Goal: Information Seeking & Learning: Find contact information

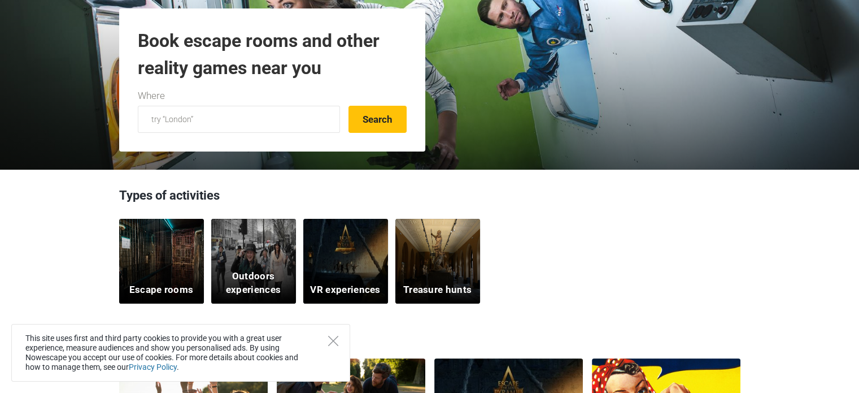
scroll to position [169, 0]
click at [176, 115] on input "text" at bounding box center [239, 119] width 202 height 27
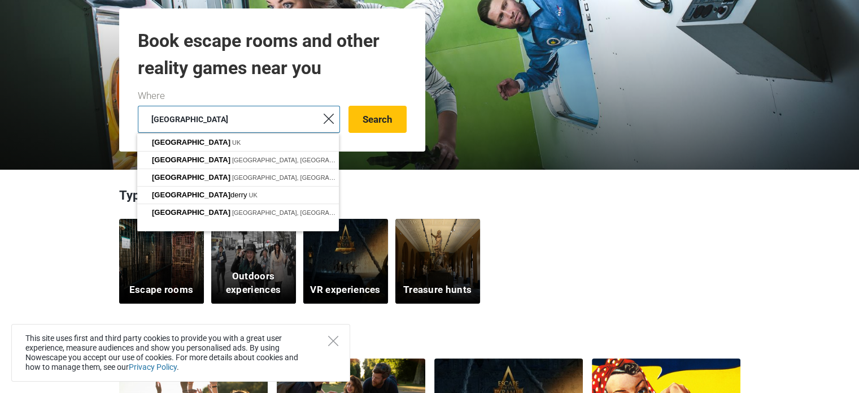
type input "[GEOGRAPHIC_DATA]"
click at [348, 106] on button "Search" at bounding box center [377, 119] width 58 height 27
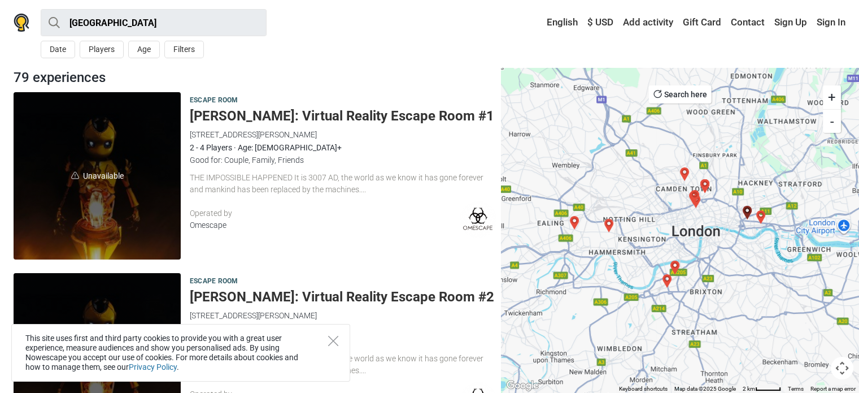
drag, startPoint x: 720, startPoint y: 202, endPoint x: 696, endPoint y: 207, distance: 24.9
click at [696, 207] on div at bounding box center [680, 229] width 358 height 325
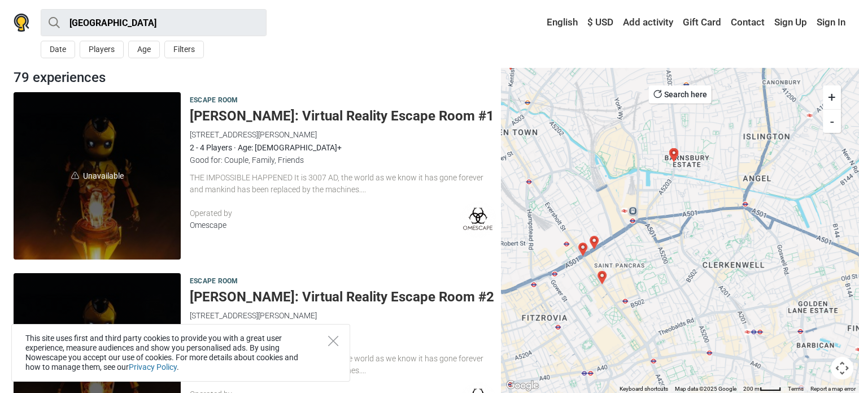
drag, startPoint x: 648, startPoint y: 190, endPoint x: 663, endPoint y: 237, distance: 49.3
click at [661, 239] on div at bounding box center [680, 229] width 358 height 325
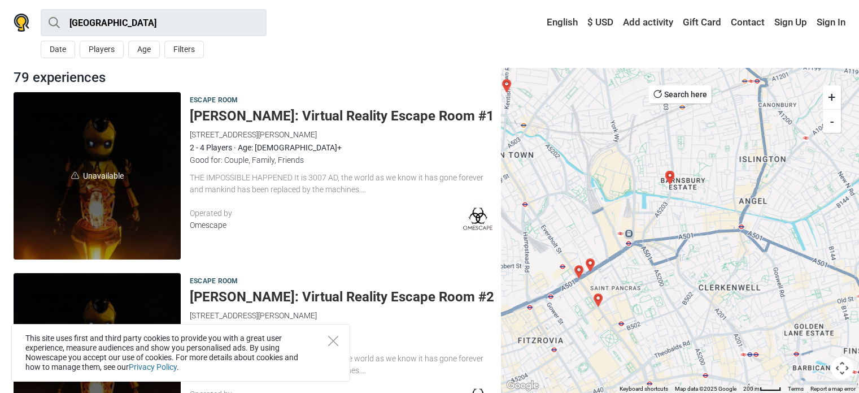
click at [671, 174] on img "Plan52 (Room 2)" at bounding box center [670, 178] width 14 height 14
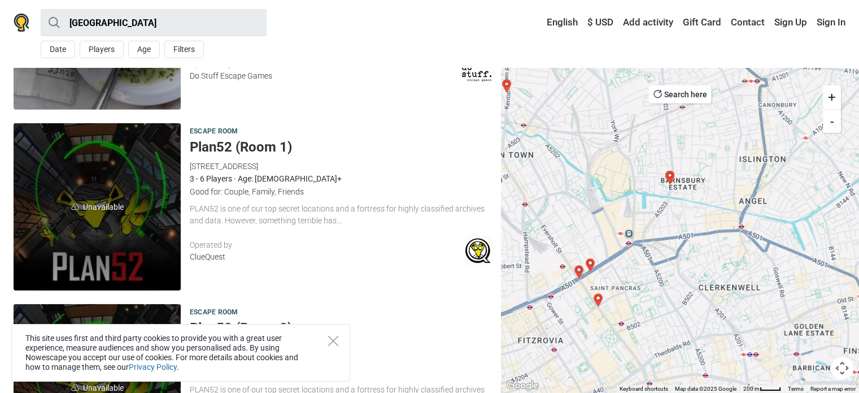
scroll to position [3245, 0]
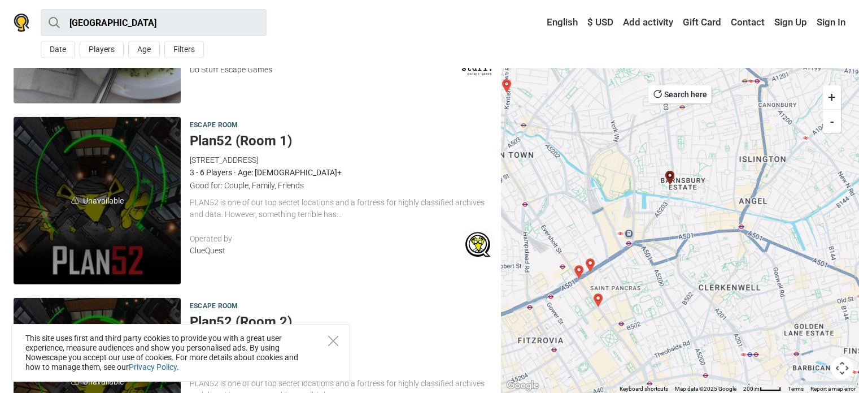
click at [201, 249] on div "ClueQuest" at bounding box center [325, 251] width 270 height 12
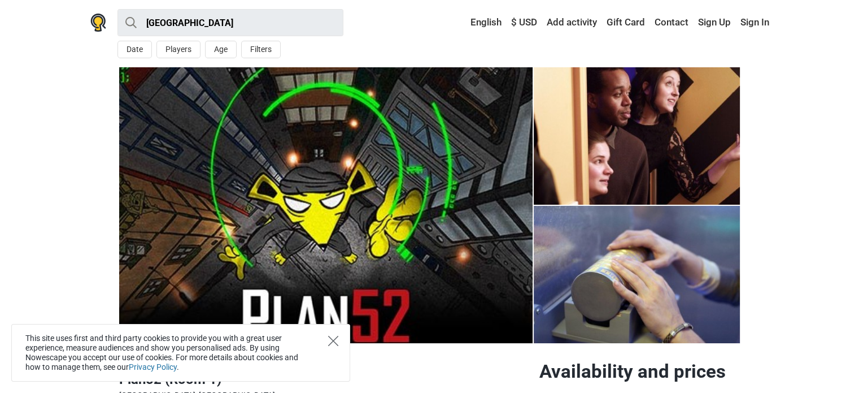
click at [333, 338] on icon "Close" at bounding box center [333, 341] width 10 height 10
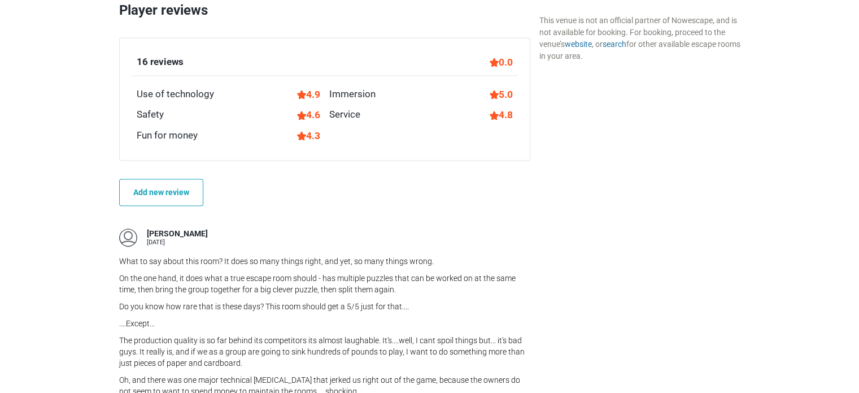
scroll to position [1694, 0]
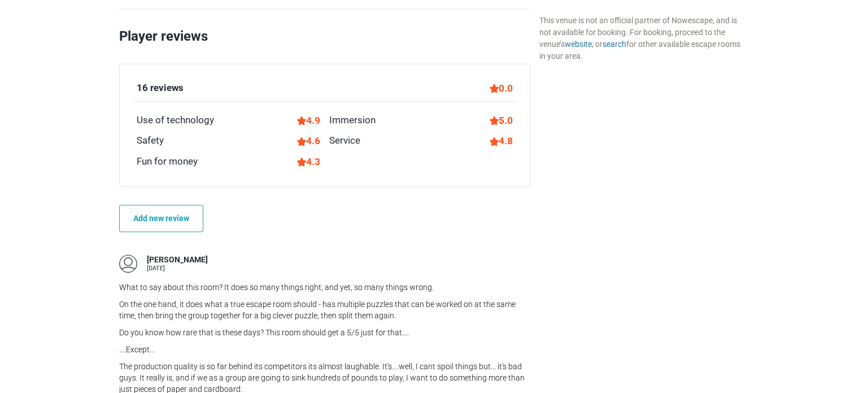
click at [159, 86] on div "16 reviews" at bounding box center [160, 88] width 47 height 15
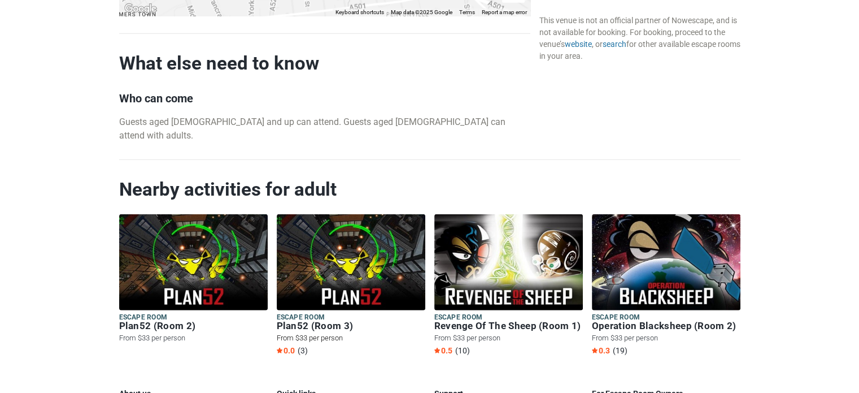
scroll to position [2982, 0]
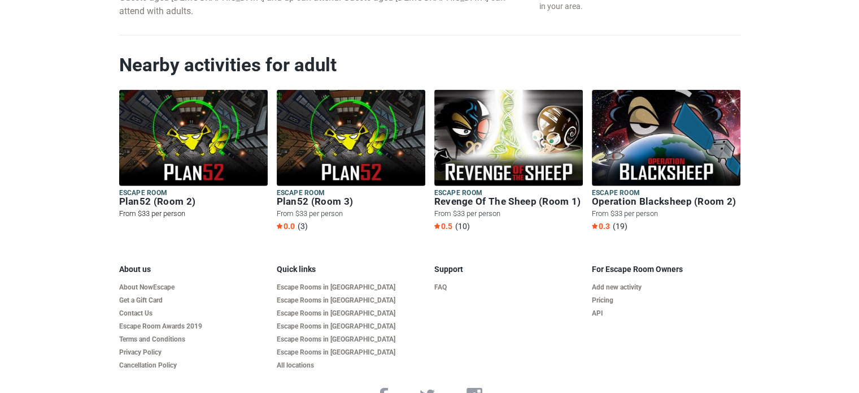
click at [195, 134] on img at bounding box center [193, 138] width 149 height 96
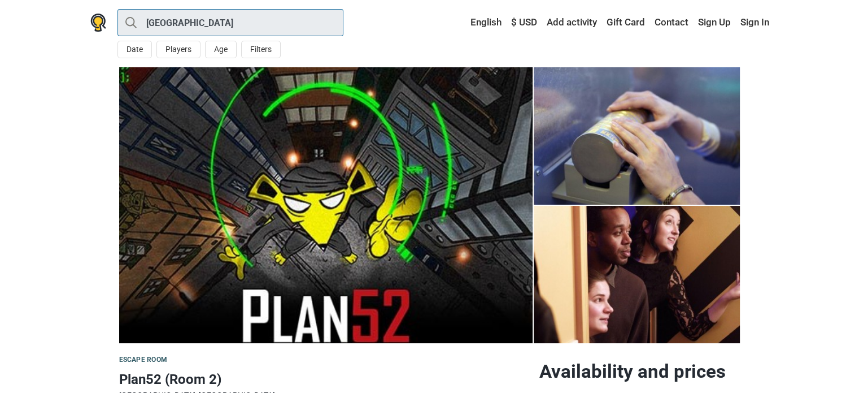
click at [176, 24] on input "[GEOGRAPHIC_DATA]" at bounding box center [230, 22] width 226 height 27
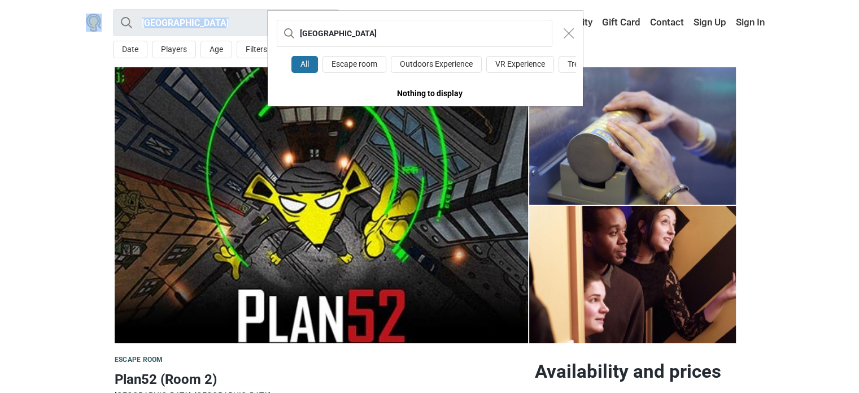
click at [176, 24] on div "London All Escape room Outdoors Experience VR Experience Treasure Hunt Nothing …" at bounding box center [429, 196] width 859 height 393
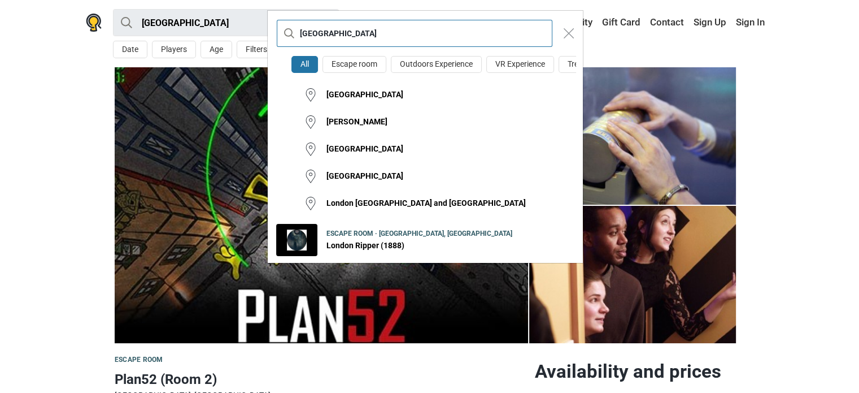
click at [312, 34] on input "[GEOGRAPHIC_DATA]" at bounding box center [415, 33] width 276 height 27
type input "clueQuest"
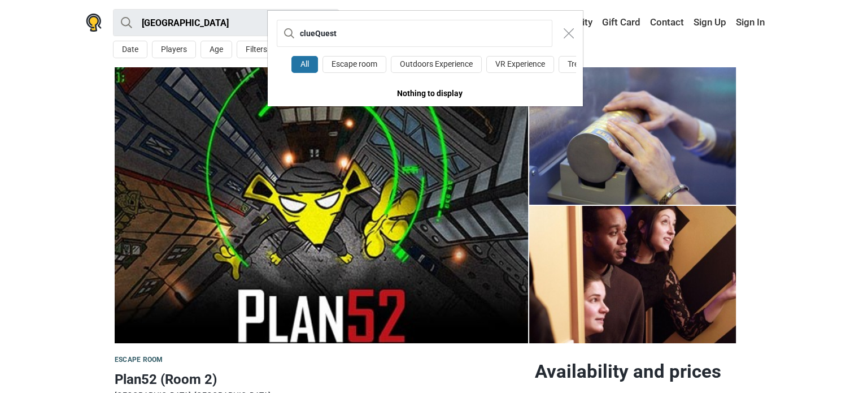
click at [298, 65] on button "All" at bounding box center [304, 65] width 27 height 18
click at [332, 37] on input "clueQuest" at bounding box center [415, 33] width 276 height 27
click at [343, 33] on input "clueQuest" at bounding box center [415, 33] width 276 height 27
click at [666, 24] on div "clueQuest All Escape room Outdoors Experience VR Experience Treasure Hunt Nothi…" at bounding box center [429, 196] width 859 height 393
click at [563, 31] on button "Close modal" at bounding box center [568, 33] width 21 height 21
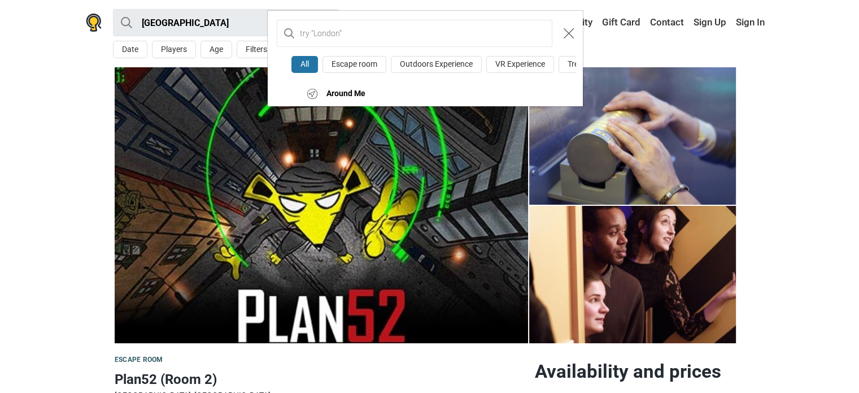
click at [564, 30] on img "Close modal" at bounding box center [569, 33] width 10 height 10
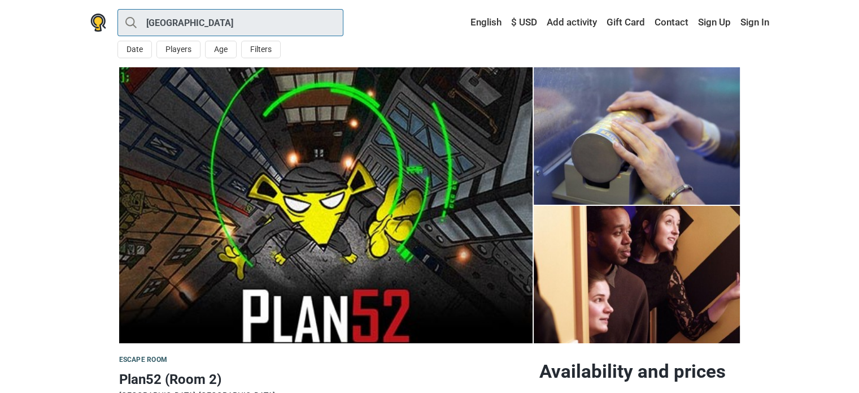
click at [155, 24] on input "[GEOGRAPHIC_DATA]" at bounding box center [230, 22] width 226 height 27
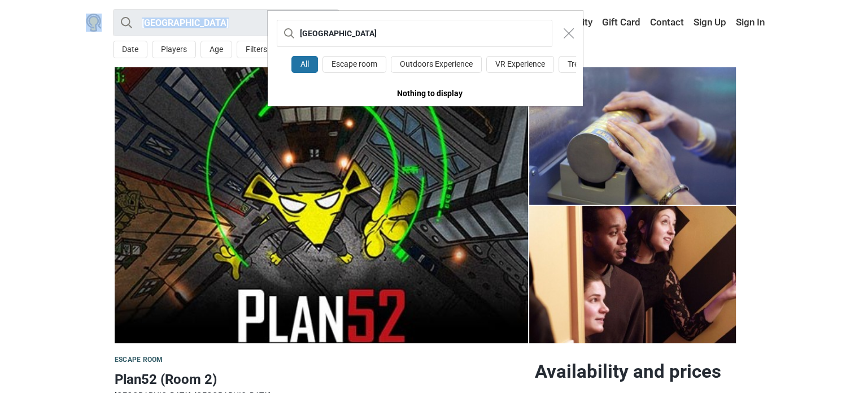
click at [155, 24] on div "London All Escape room Outdoors Experience VR Experience Treasure Hunt Nothing …" at bounding box center [429, 196] width 859 height 393
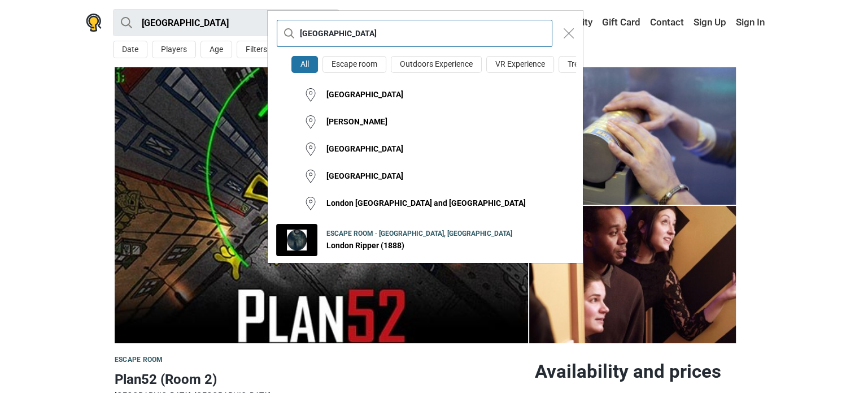
click at [303, 36] on input "London" at bounding box center [415, 33] width 276 height 27
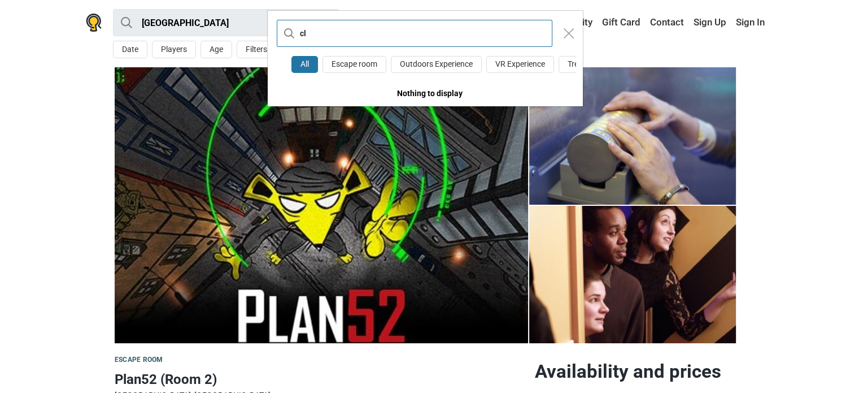
type input "c"
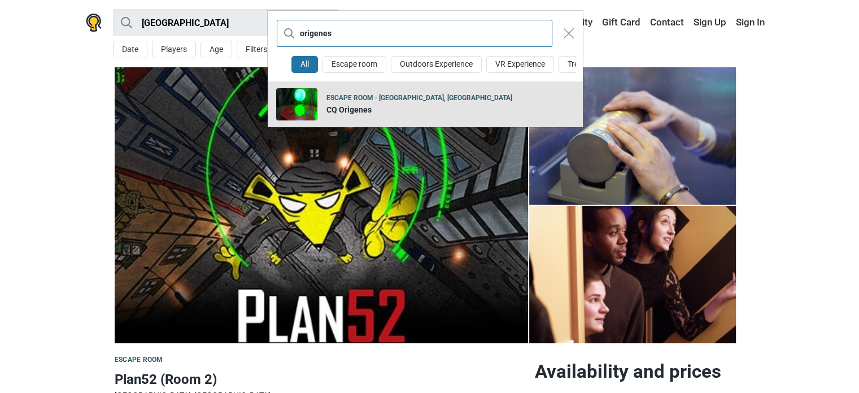
type input "origenes"
click at [348, 116] on div "CQ Origenes" at bounding box center [419, 109] width 186 height 11
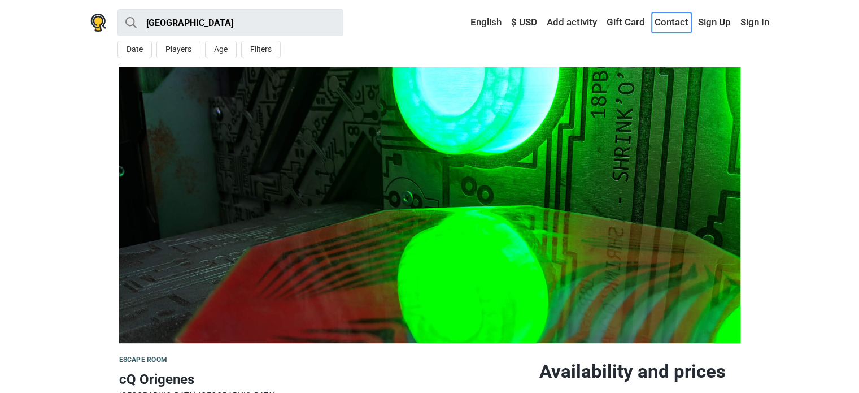
click at [663, 22] on link "Contact" at bounding box center [672, 22] width 40 height 20
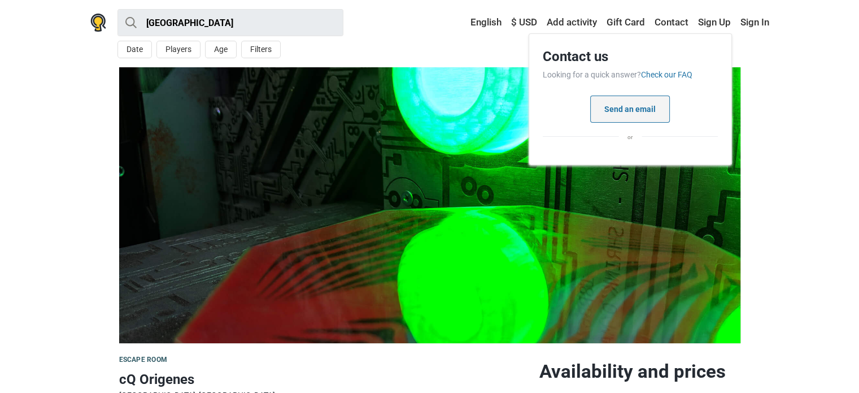
click at [631, 107] on button "Send an email" at bounding box center [630, 108] width 80 height 27
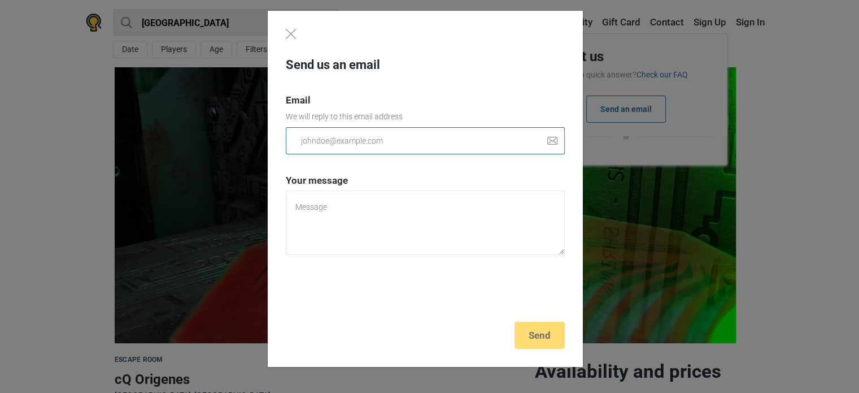
click at [369, 127] on input "email" at bounding box center [425, 140] width 279 height 27
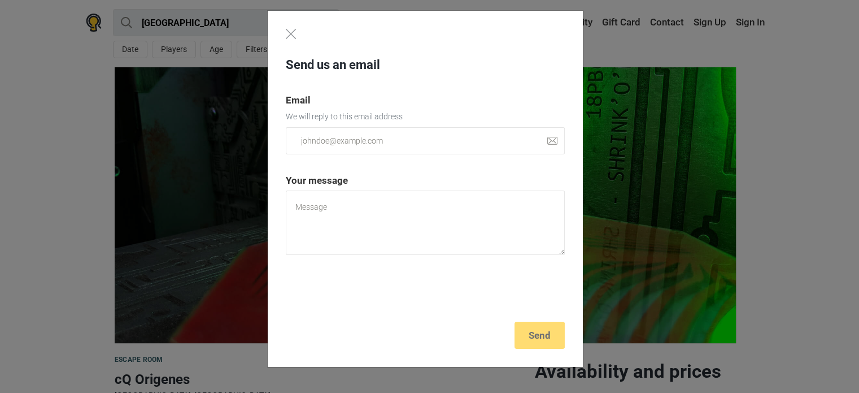
click at [509, 300] on div at bounding box center [425, 294] width 279 height 44
click at [550, 140] on img at bounding box center [552, 141] width 10 height 8
click at [305, 131] on input "email" at bounding box center [425, 140] width 279 height 27
click at [289, 33] on img "Close" at bounding box center [291, 34] width 10 height 10
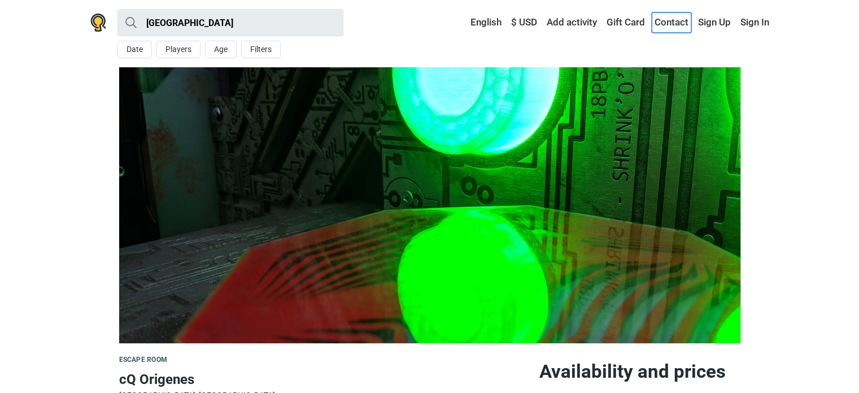
click at [660, 23] on link "Contact" at bounding box center [672, 22] width 40 height 20
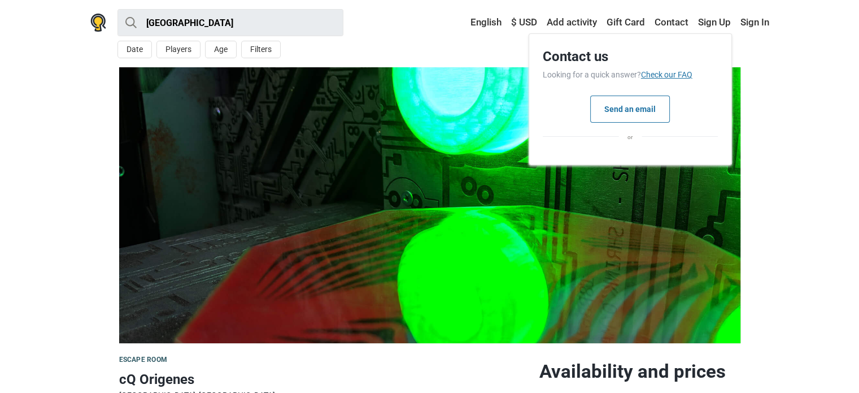
click at [682, 72] on link "Check our FAQ" at bounding box center [666, 74] width 51 height 9
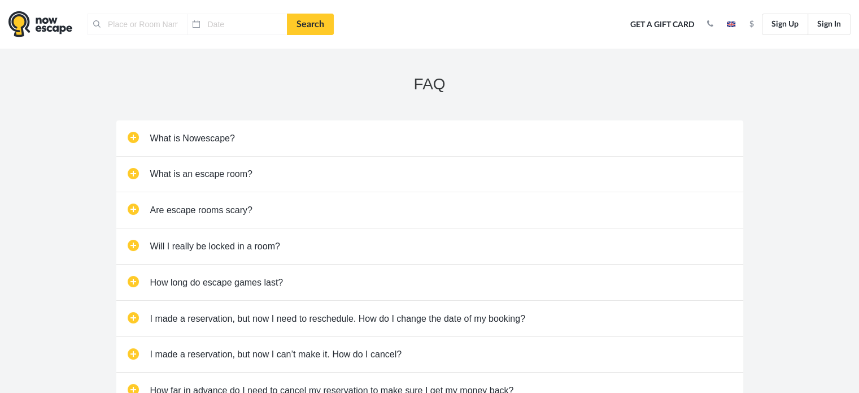
type input "[GEOGRAPHIC_DATA], [GEOGRAPHIC_DATA]"
type input "[DATE]"
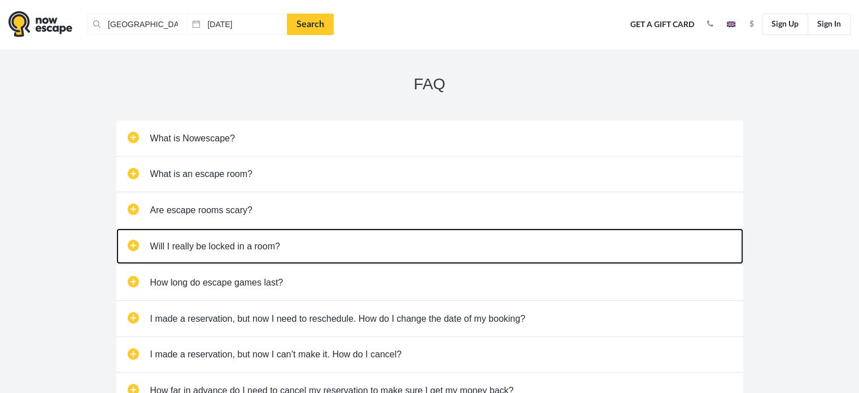
click at [134, 243] on link "Will I really be locked in a room?" at bounding box center [429, 246] width 627 height 36
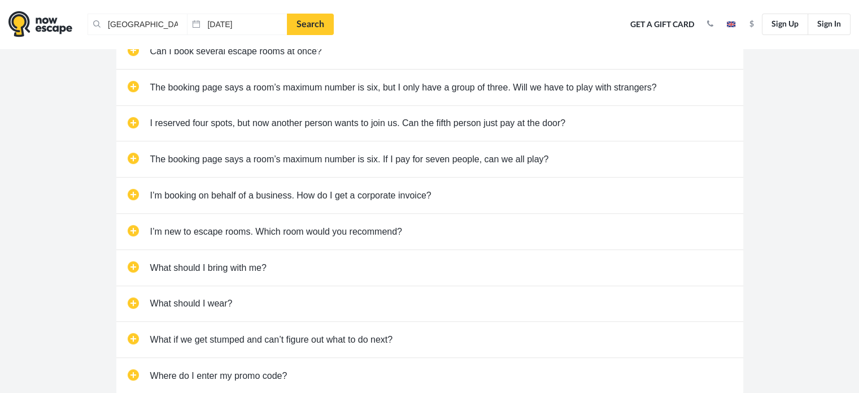
scroll to position [447, 0]
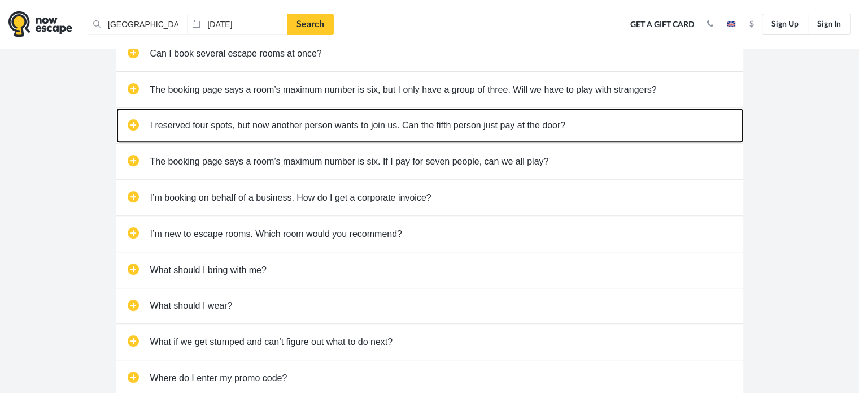
click at [133, 117] on link "I reserved four spots, but now another person wants to join us. Can the fifth p…" at bounding box center [429, 126] width 627 height 36
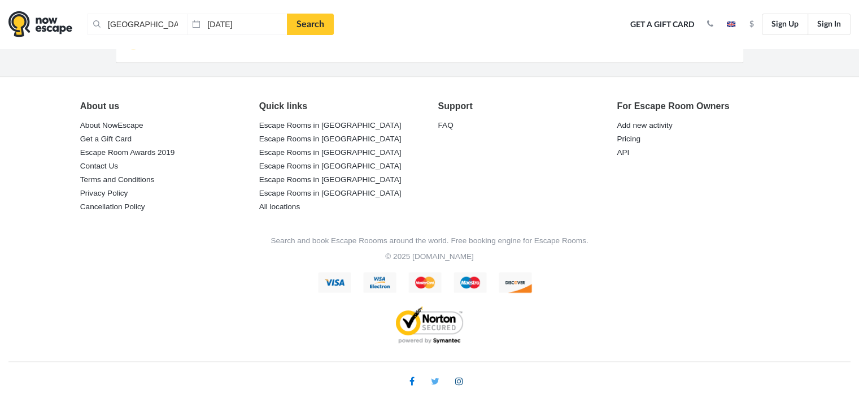
scroll to position [813, 0]
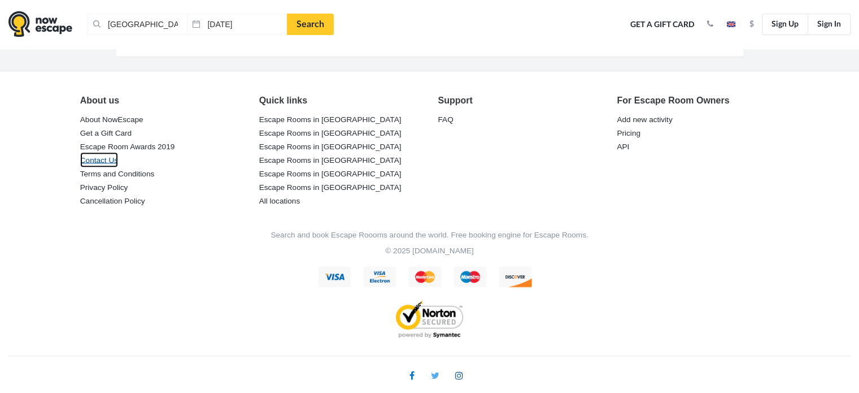
click at [110, 154] on link "Contact Us" at bounding box center [99, 160] width 38 height 16
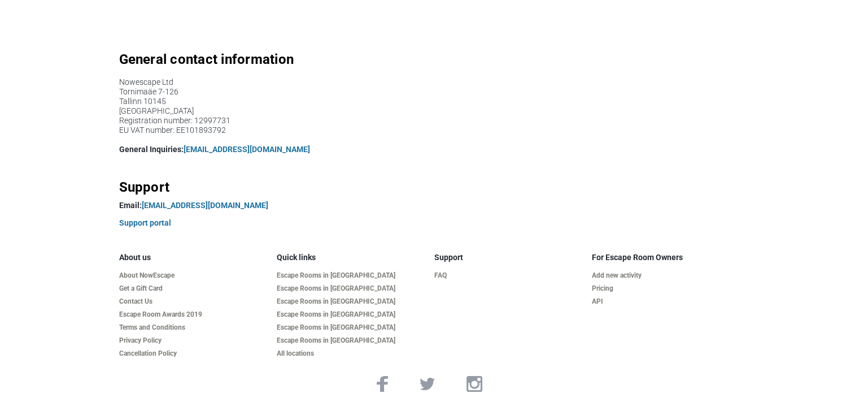
scroll to position [113, 0]
click at [210, 203] on link "support@nowescape.com" at bounding box center [205, 203] width 127 height 9
